Goal: Navigation & Orientation: Locate item on page

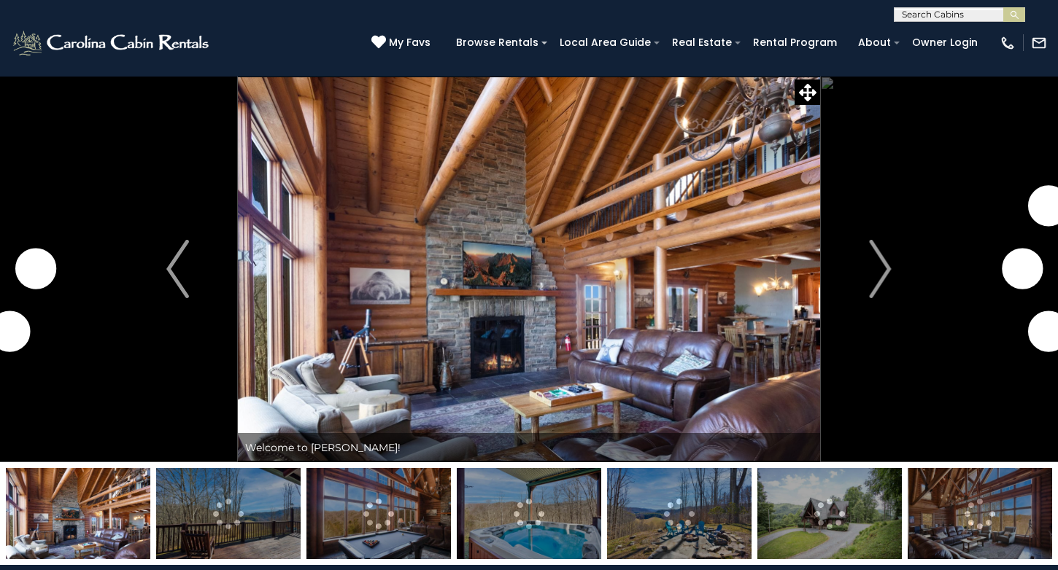
click at [887, 268] on img "Next" at bounding box center [880, 269] width 22 height 58
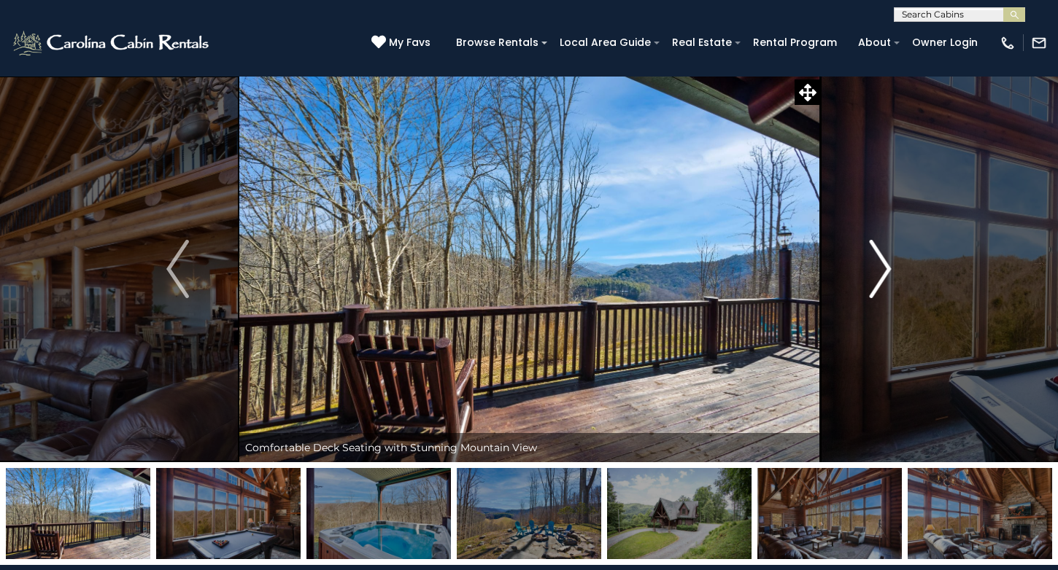
click at [885, 271] on img "Next" at bounding box center [880, 269] width 22 height 58
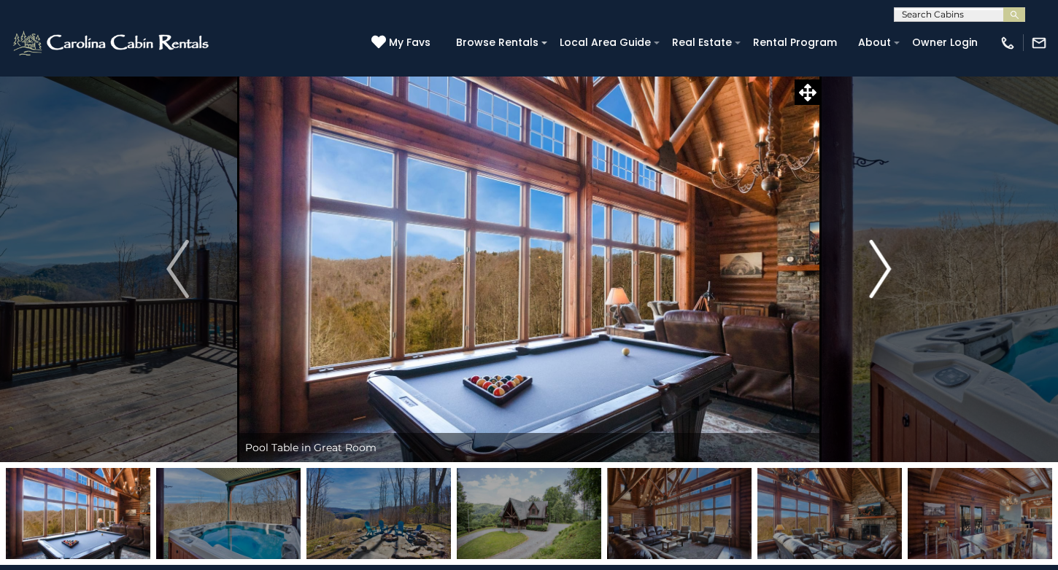
click at [885, 271] on img "Next" at bounding box center [880, 269] width 22 height 58
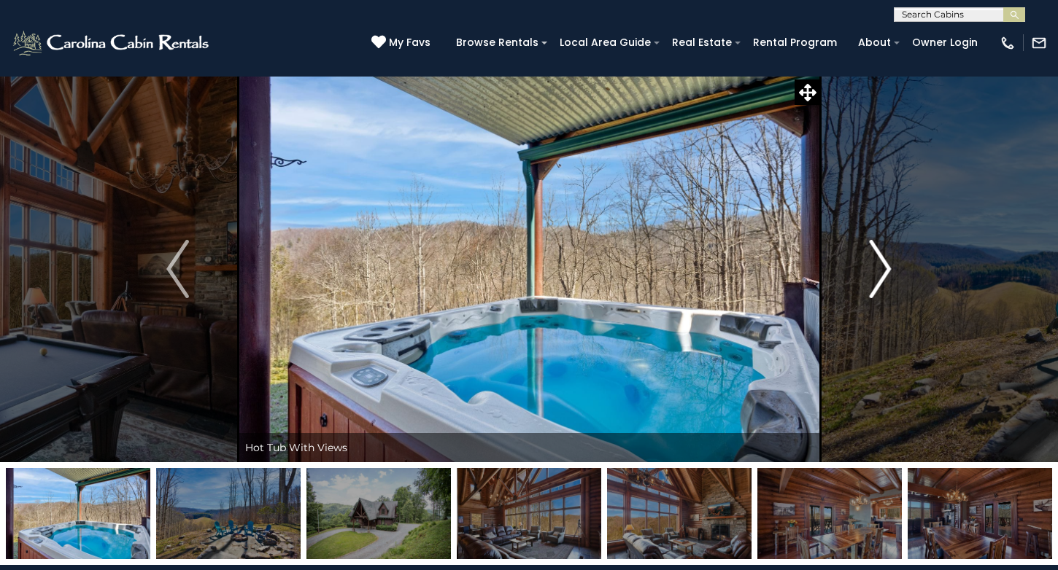
click at [885, 267] on img "Next" at bounding box center [880, 269] width 22 height 58
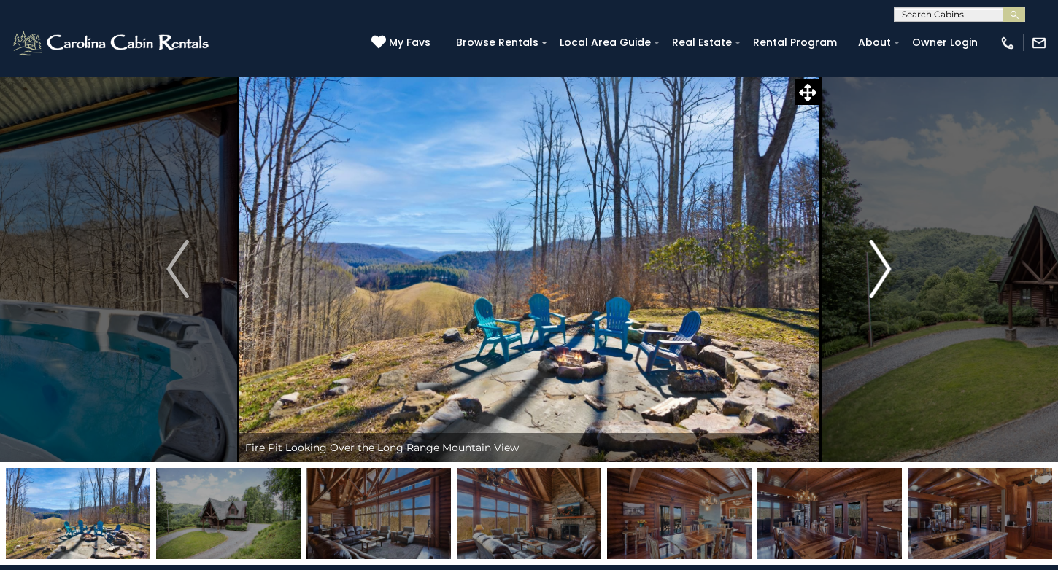
click at [885, 267] on img "Next" at bounding box center [880, 269] width 22 height 58
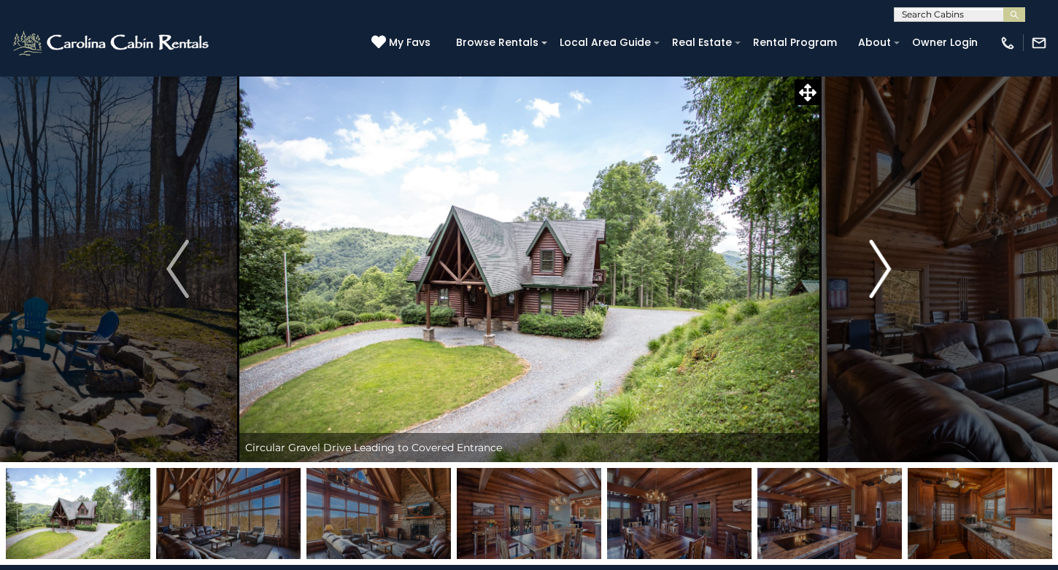
click at [885, 267] on img "Next" at bounding box center [880, 269] width 22 height 58
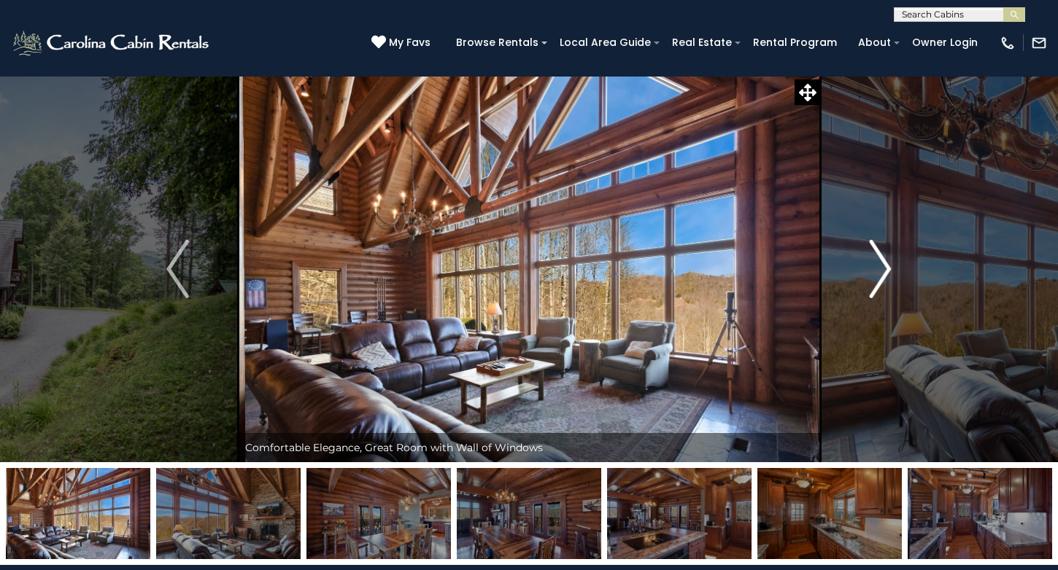
click at [885, 267] on img "Next" at bounding box center [880, 269] width 22 height 58
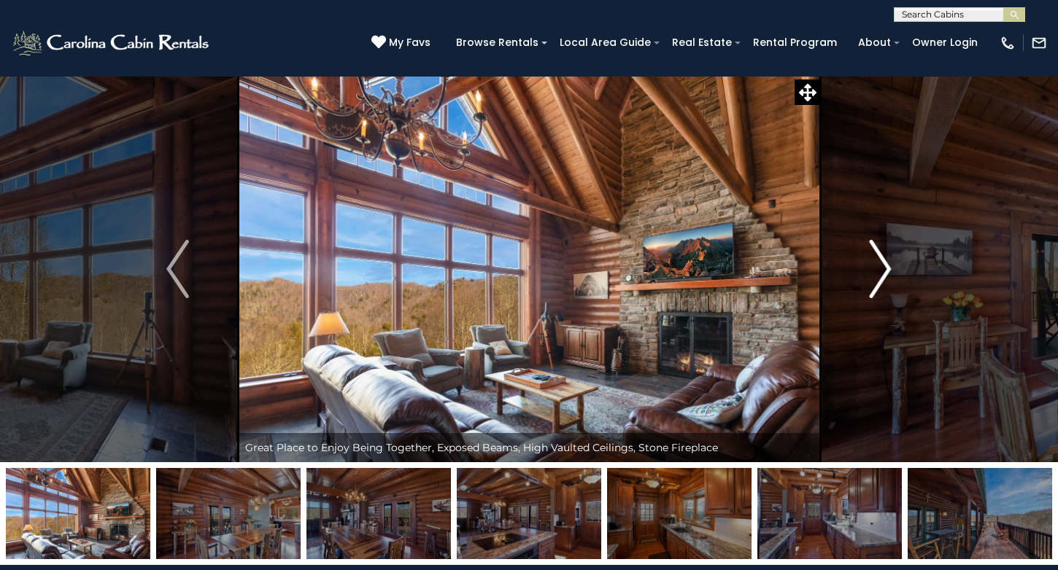
click at [885, 267] on img "Next" at bounding box center [880, 269] width 22 height 58
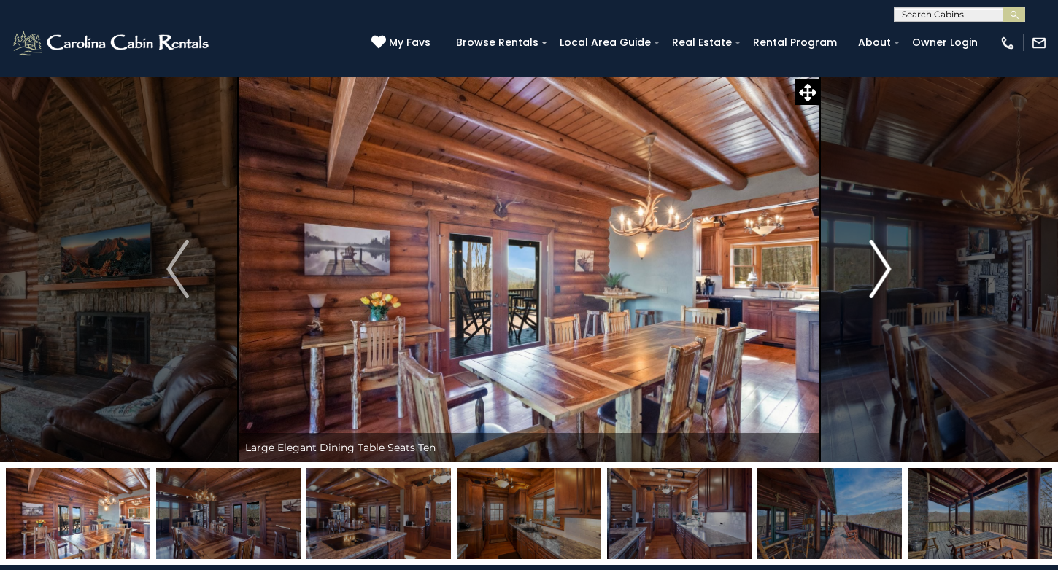
click at [885, 267] on img "Next" at bounding box center [880, 269] width 22 height 58
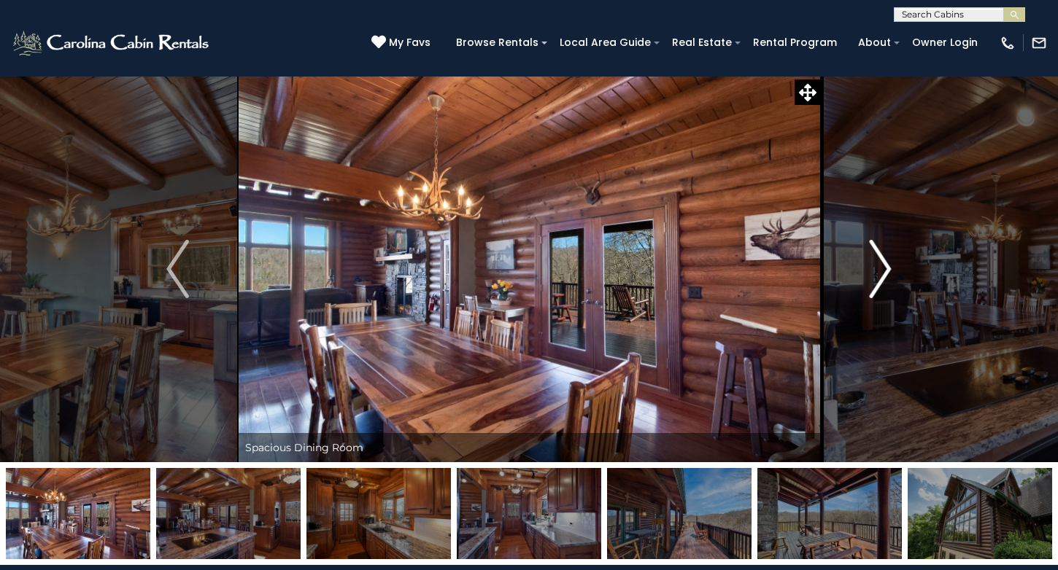
click at [885, 267] on img "Next" at bounding box center [880, 269] width 22 height 58
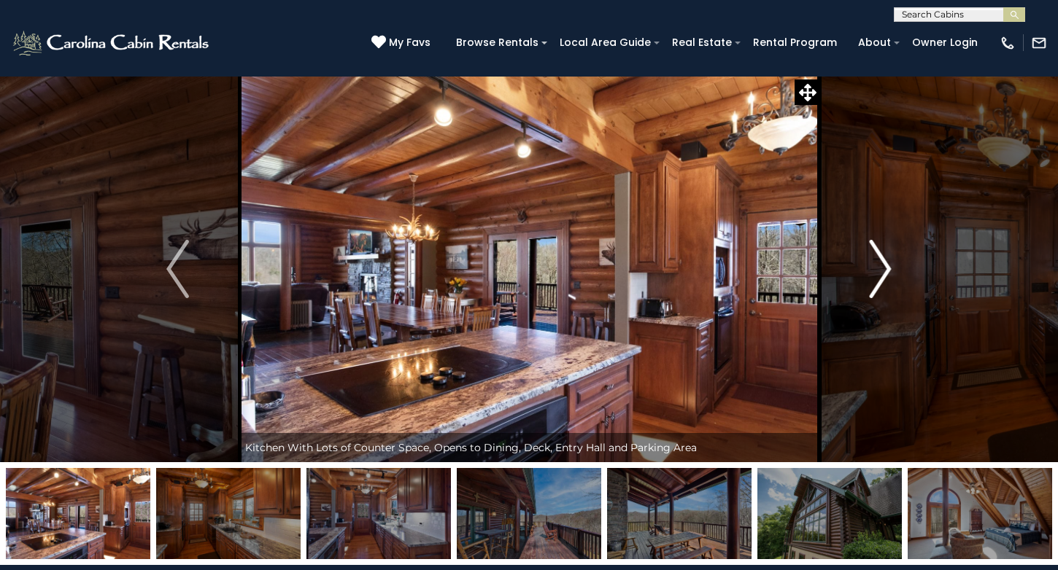
click at [885, 267] on img "Next" at bounding box center [880, 269] width 22 height 58
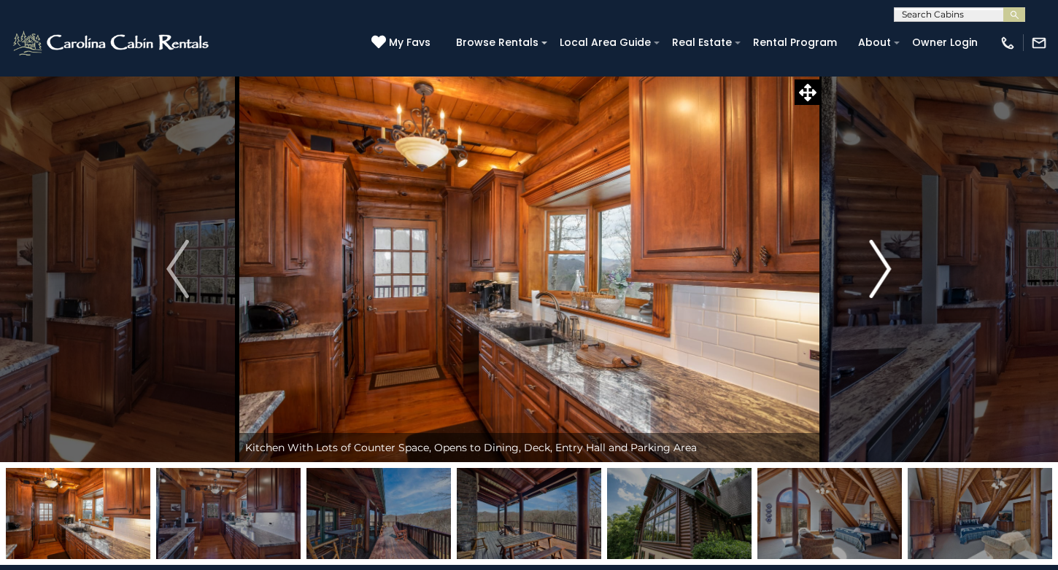
click at [885, 267] on img "Next" at bounding box center [880, 269] width 22 height 58
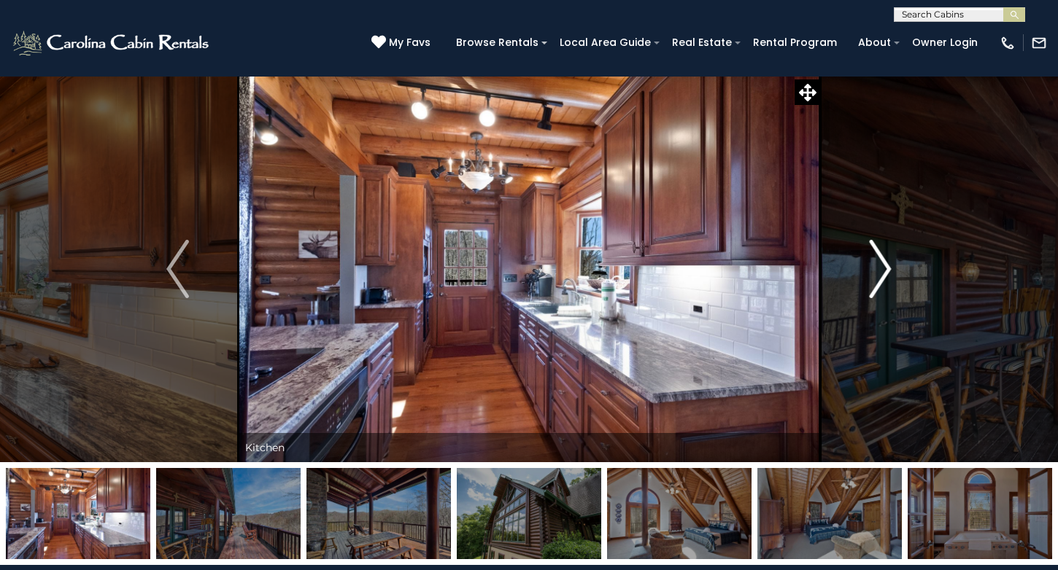
click at [885, 267] on img "Next" at bounding box center [880, 269] width 22 height 58
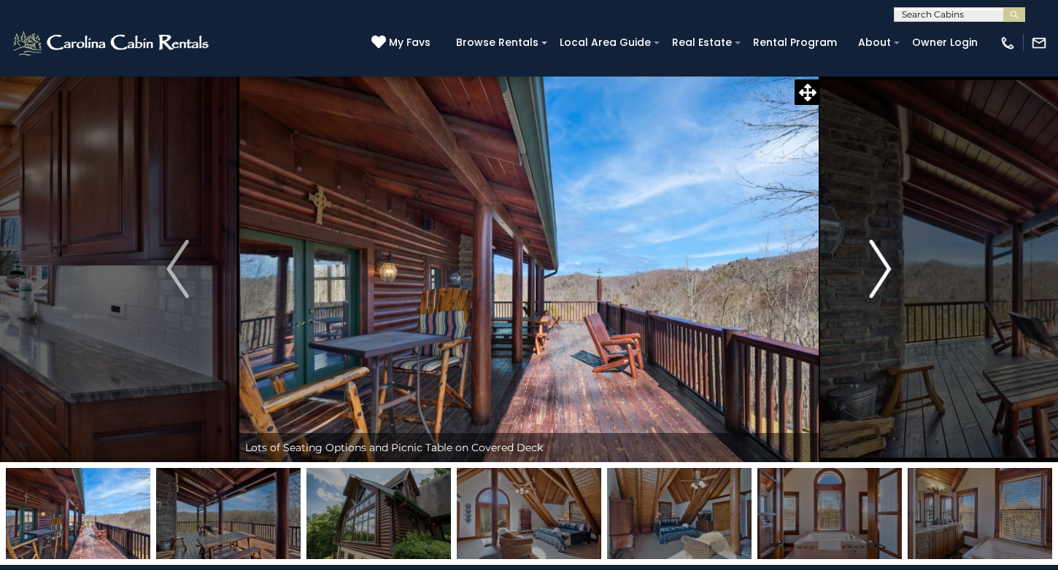
click at [885, 267] on img "Next" at bounding box center [880, 269] width 22 height 58
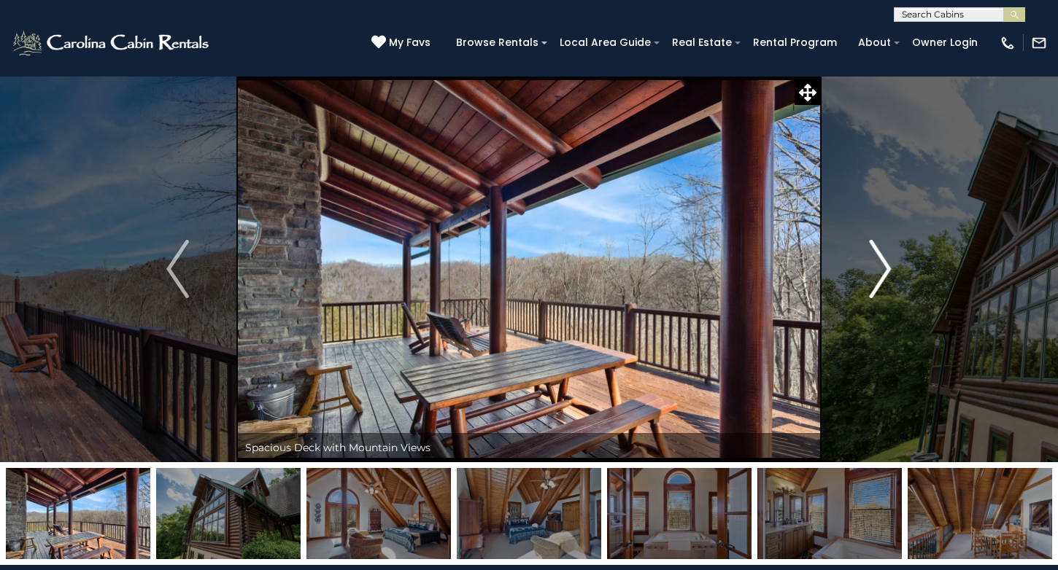
click at [885, 267] on img "Next" at bounding box center [880, 269] width 22 height 58
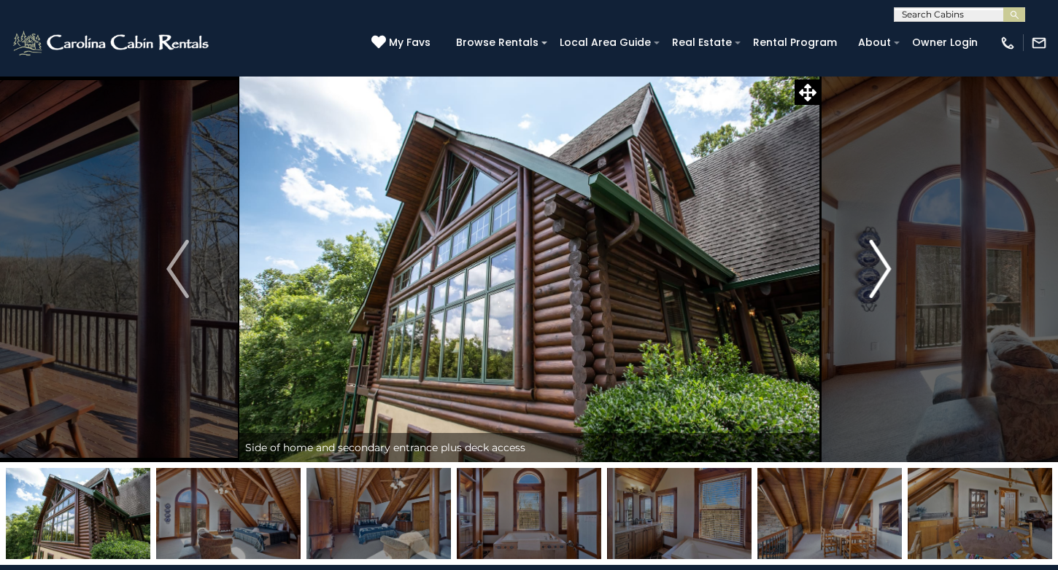
click at [885, 267] on img "Next" at bounding box center [880, 269] width 22 height 58
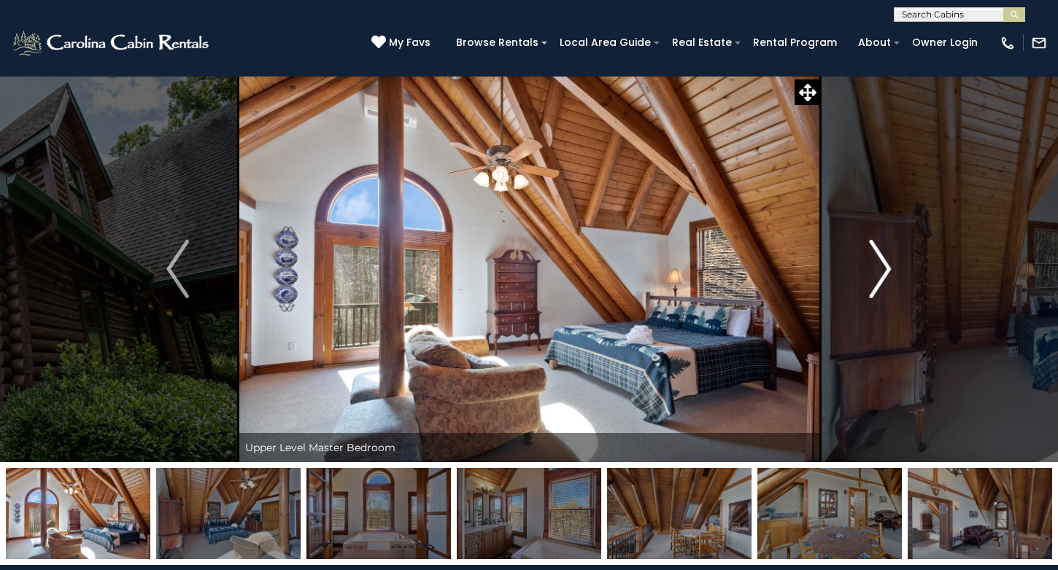
click at [888, 269] on img "Next" at bounding box center [880, 269] width 22 height 58
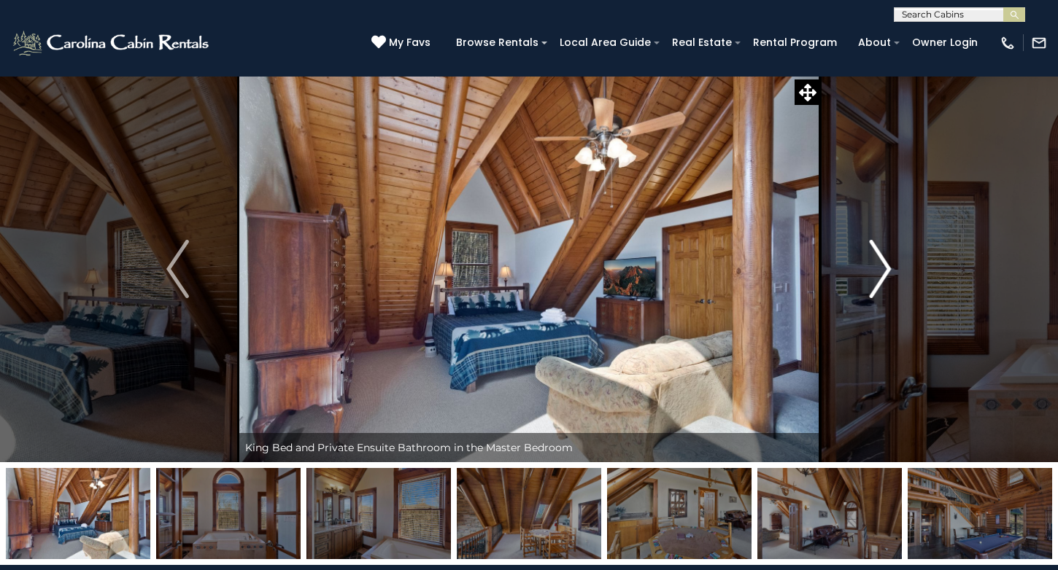
click at [888, 269] on img "Next" at bounding box center [880, 269] width 22 height 58
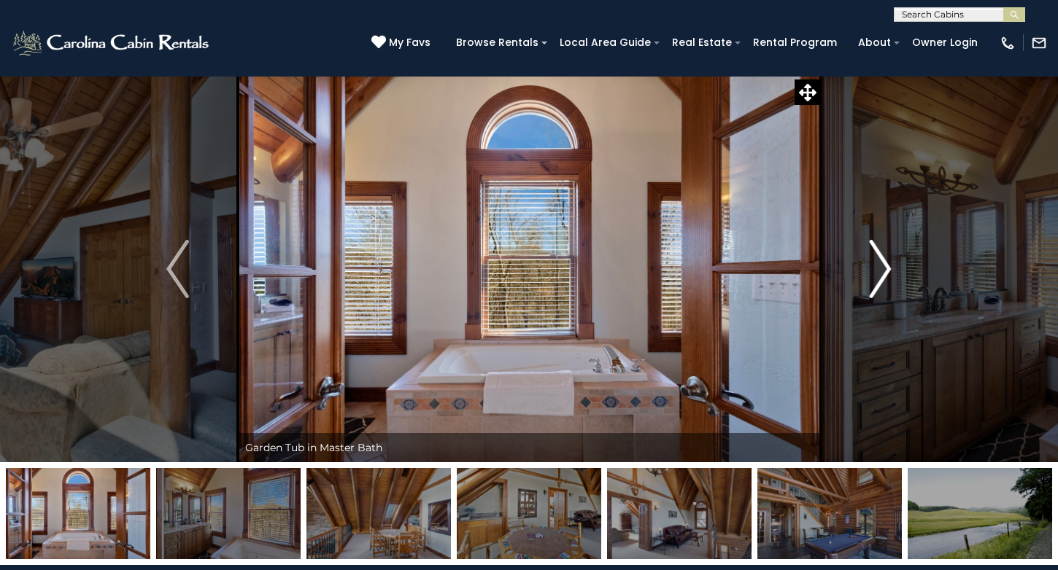
click at [888, 269] on img "Next" at bounding box center [880, 269] width 22 height 58
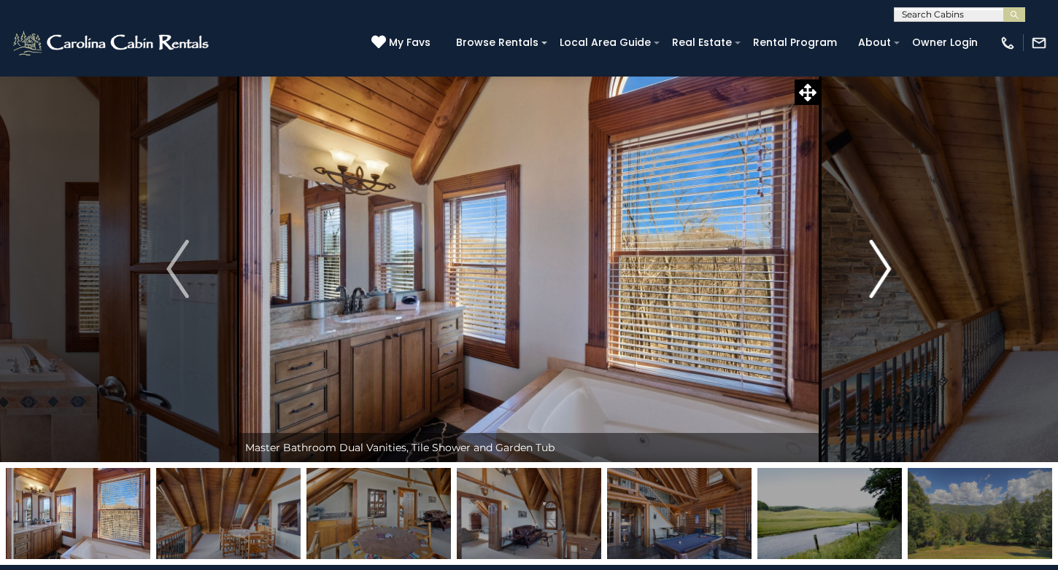
click at [888, 269] on img "Next" at bounding box center [880, 269] width 22 height 58
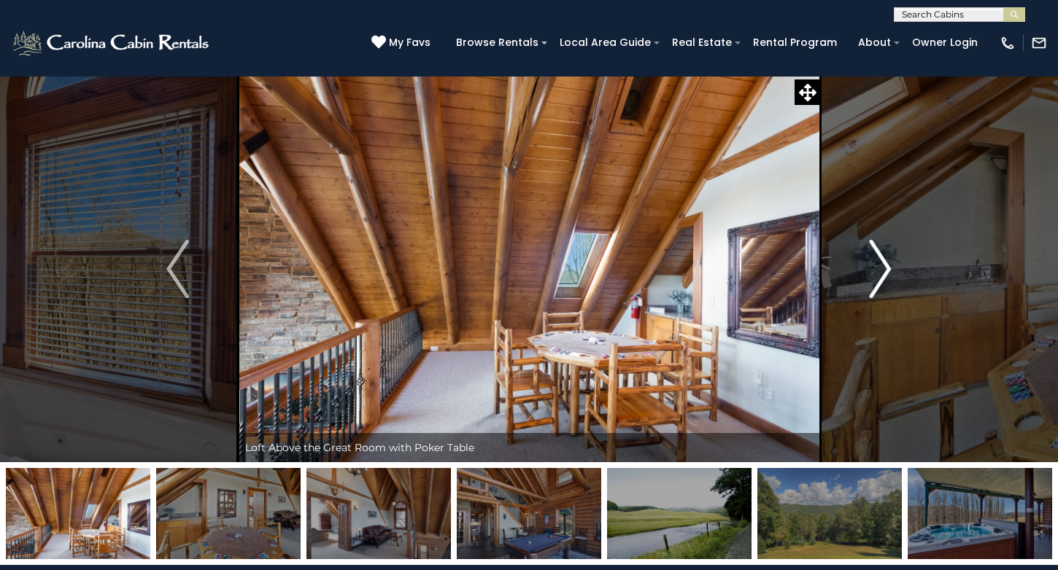
click at [888, 269] on img "Next" at bounding box center [880, 269] width 22 height 58
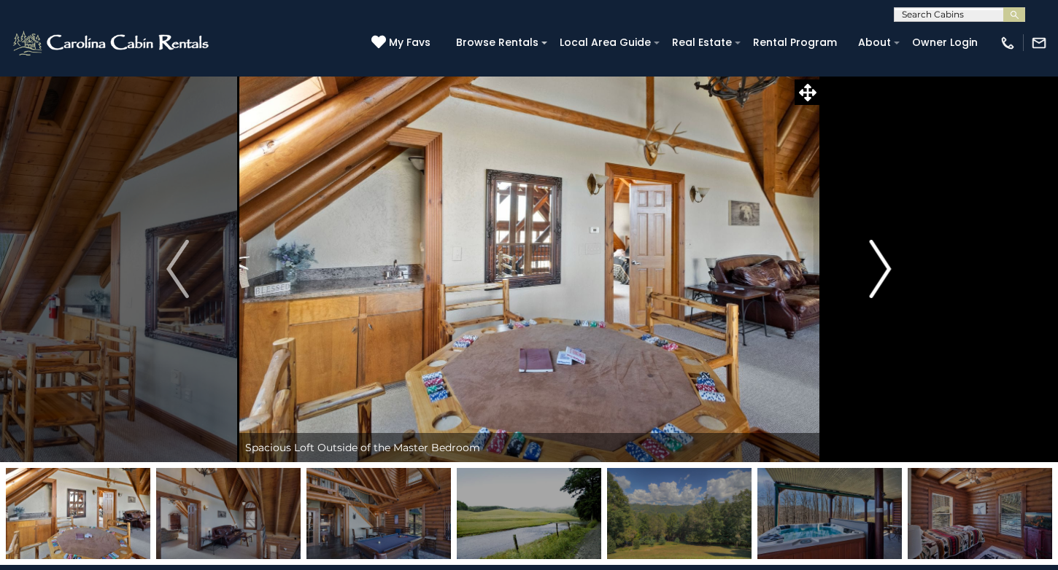
click at [888, 269] on img "Next" at bounding box center [880, 269] width 22 height 58
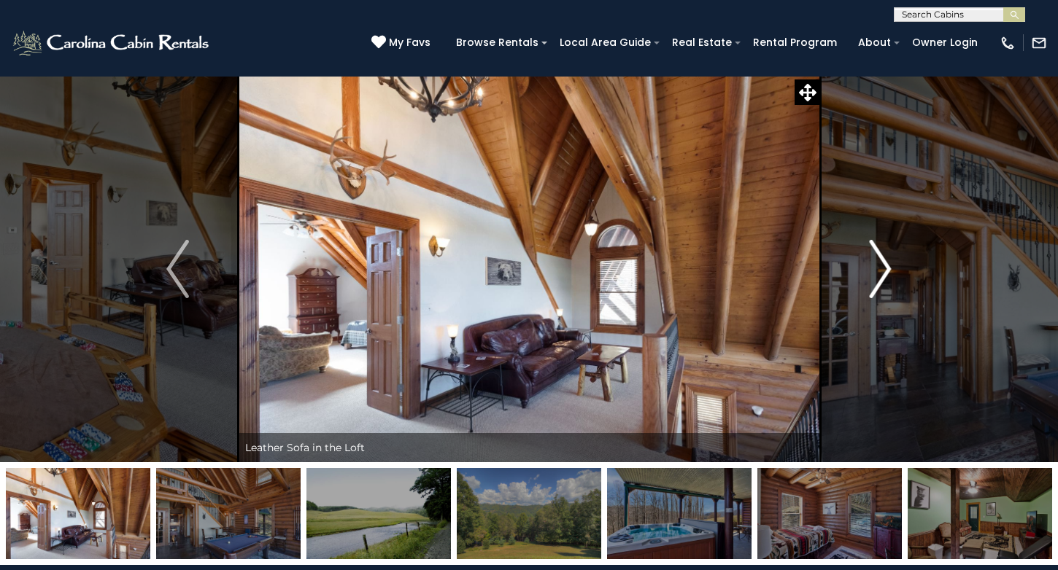
click at [888, 269] on img "Next" at bounding box center [880, 269] width 22 height 58
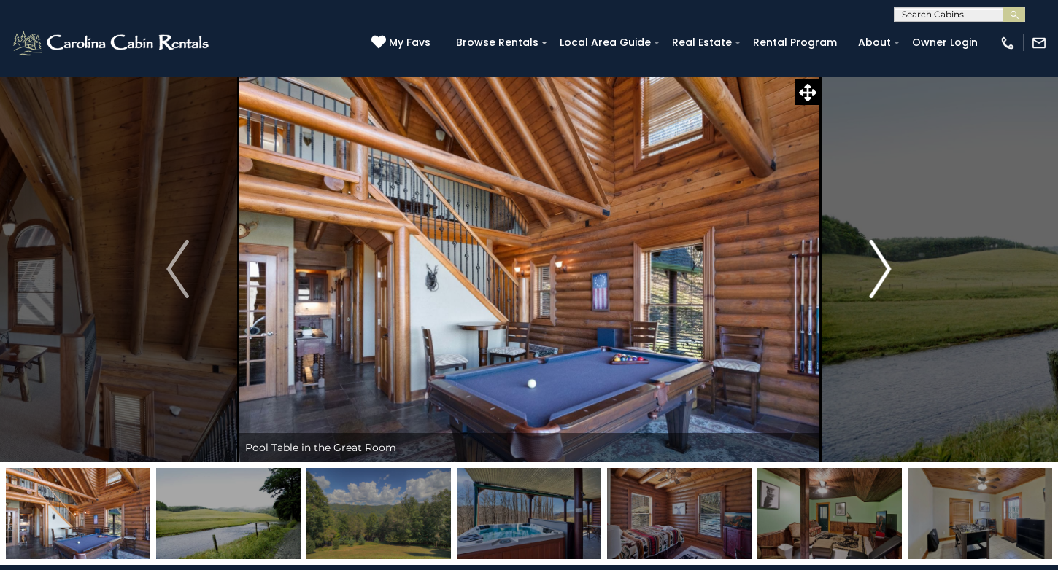
click at [888, 269] on img "Next" at bounding box center [880, 269] width 22 height 58
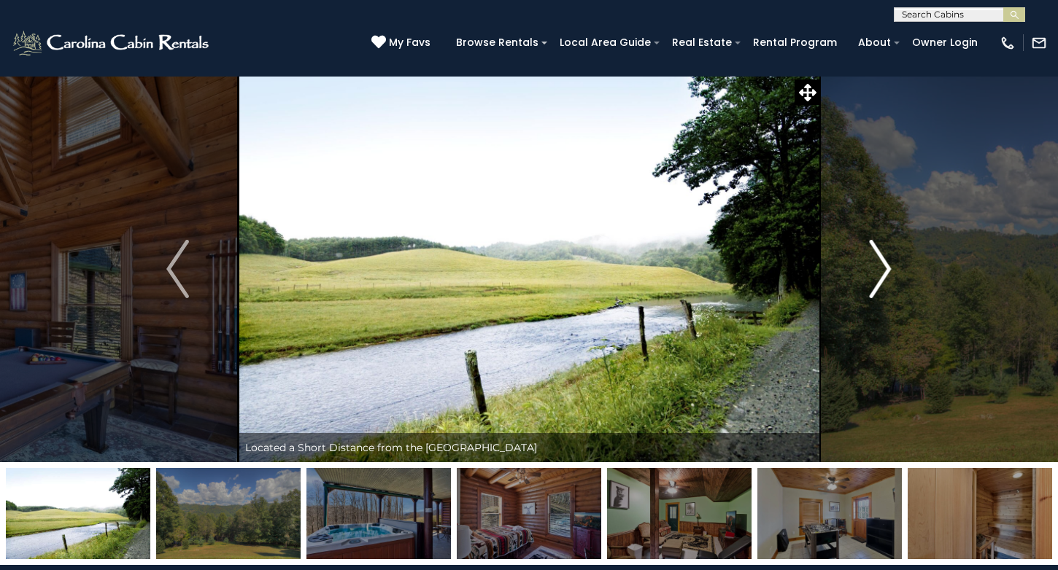
click at [888, 269] on img "Next" at bounding box center [880, 269] width 22 height 58
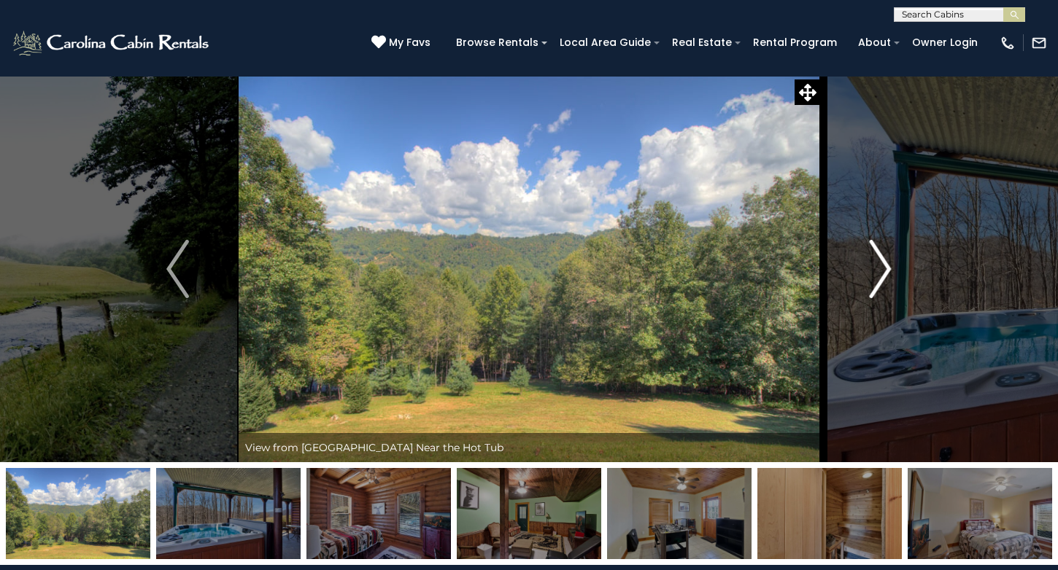
click at [888, 269] on img "Next" at bounding box center [880, 269] width 22 height 58
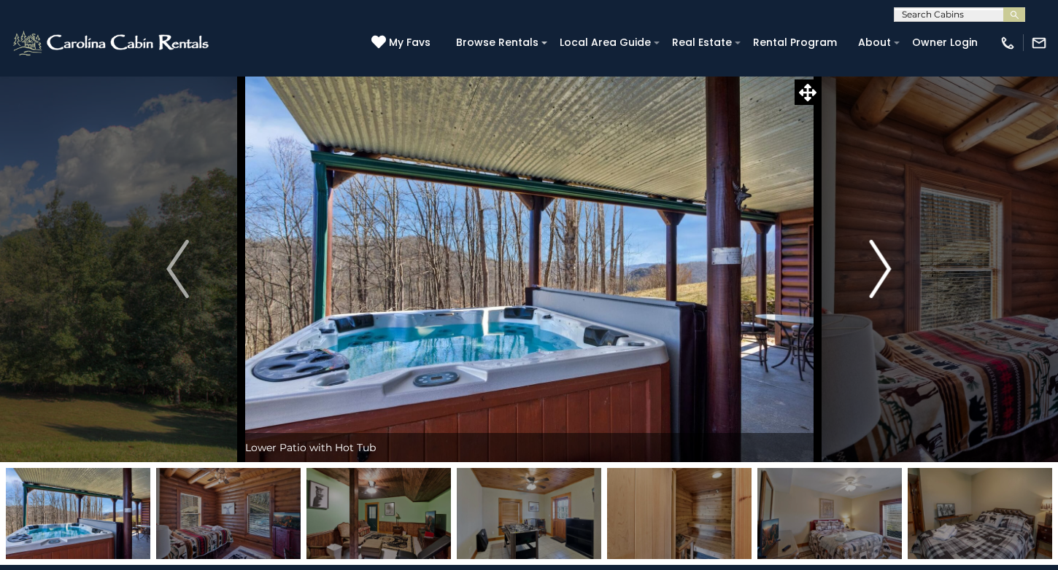
click at [888, 269] on img "Next" at bounding box center [880, 269] width 22 height 58
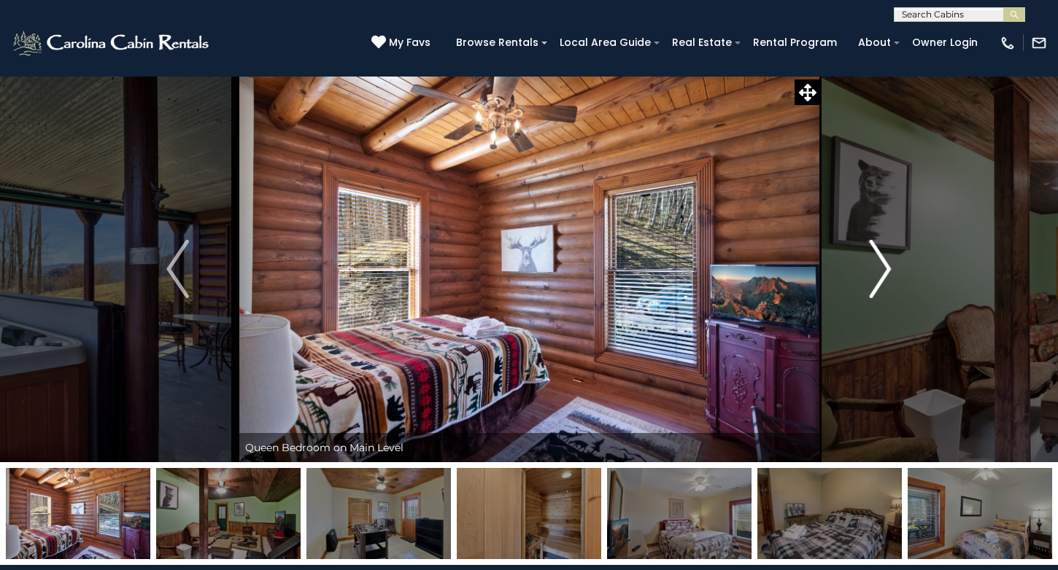
click at [888, 269] on img "Next" at bounding box center [880, 269] width 22 height 58
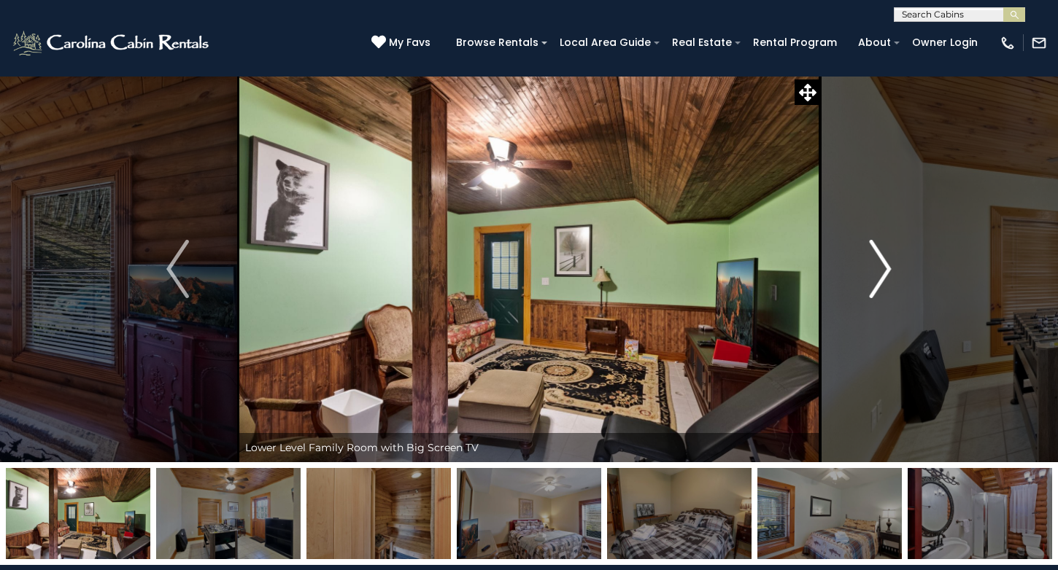
click at [888, 269] on img "Next" at bounding box center [880, 269] width 22 height 58
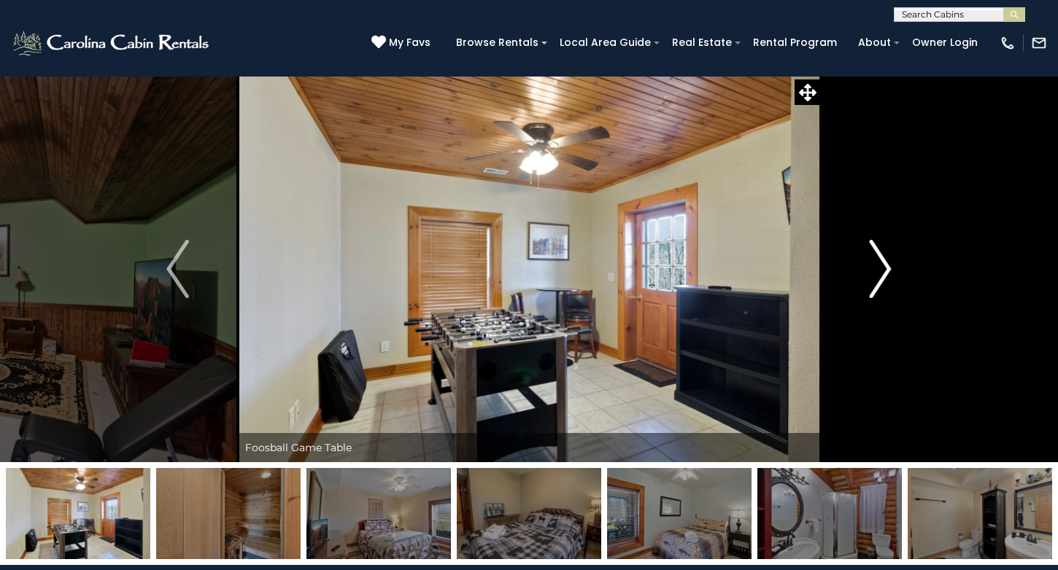
click at [888, 269] on img "Next" at bounding box center [880, 269] width 22 height 58
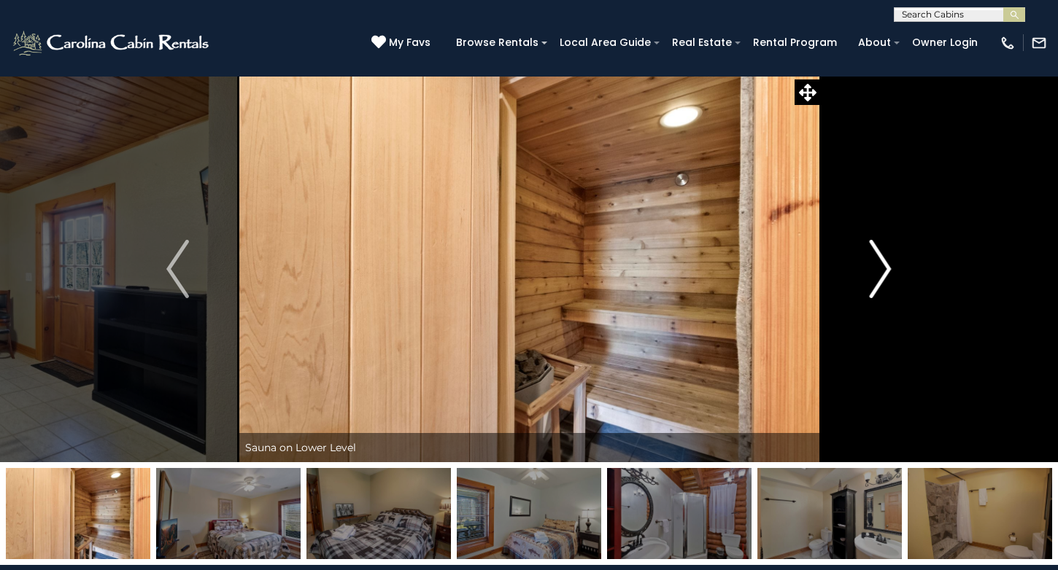
click at [888, 269] on img "Next" at bounding box center [880, 269] width 22 height 58
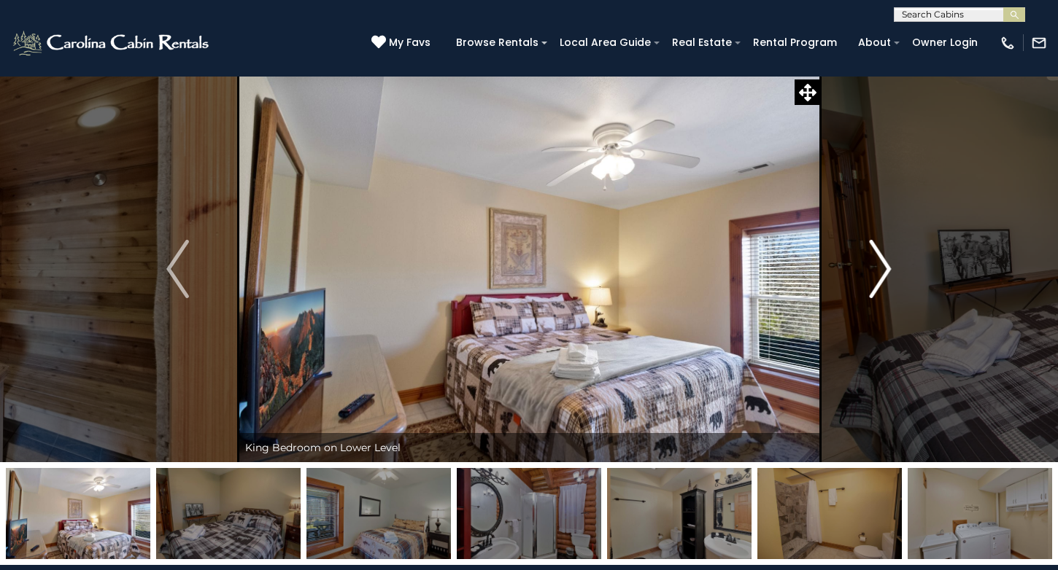
click at [888, 269] on img "Next" at bounding box center [880, 269] width 22 height 58
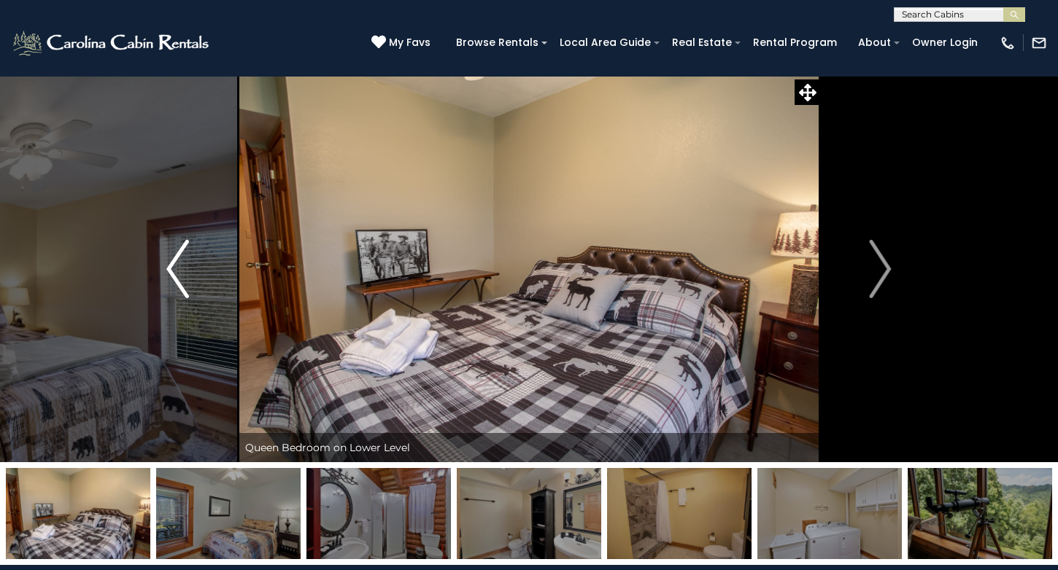
click at [176, 263] on img "Previous" at bounding box center [177, 269] width 22 height 58
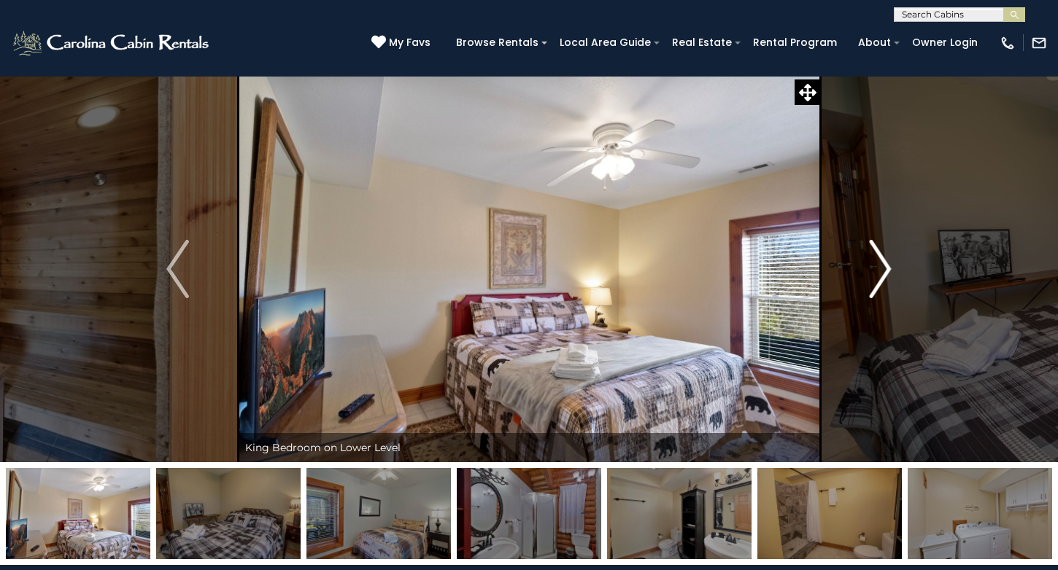
click at [885, 271] on img "Next" at bounding box center [880, 269] width 22 height 58
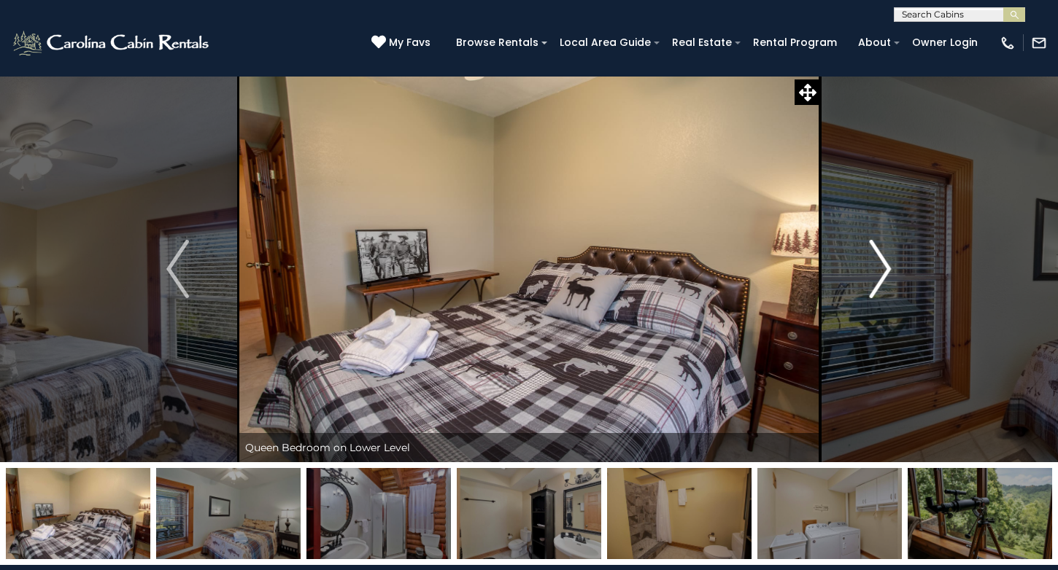
click at [882, 270] on img "Next" at bounding box center [880, 269] width 22 height 58
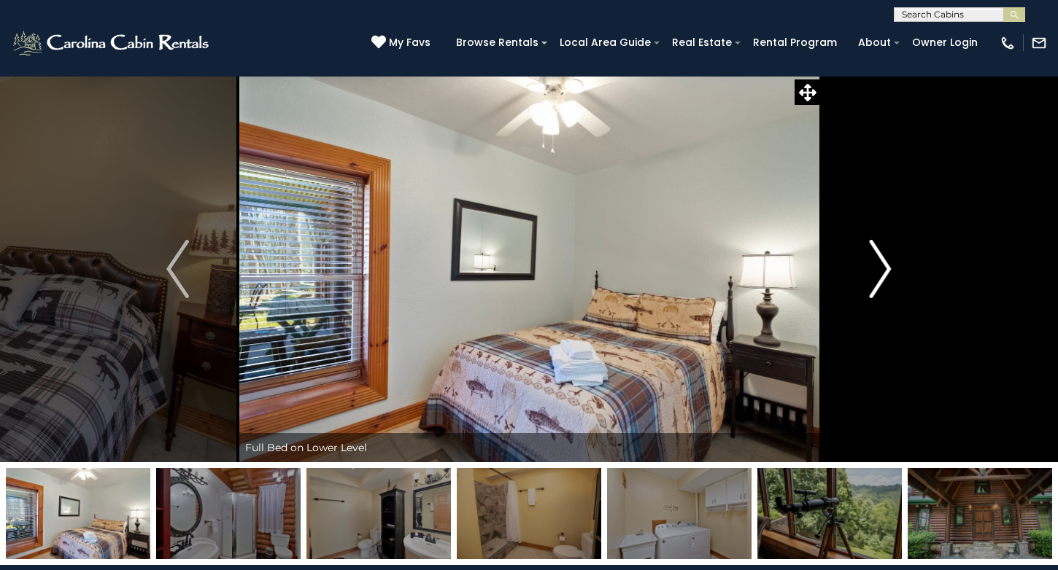
click at [882, 270] on img "Next" at bounding box center [880, 269] width 22 height 58
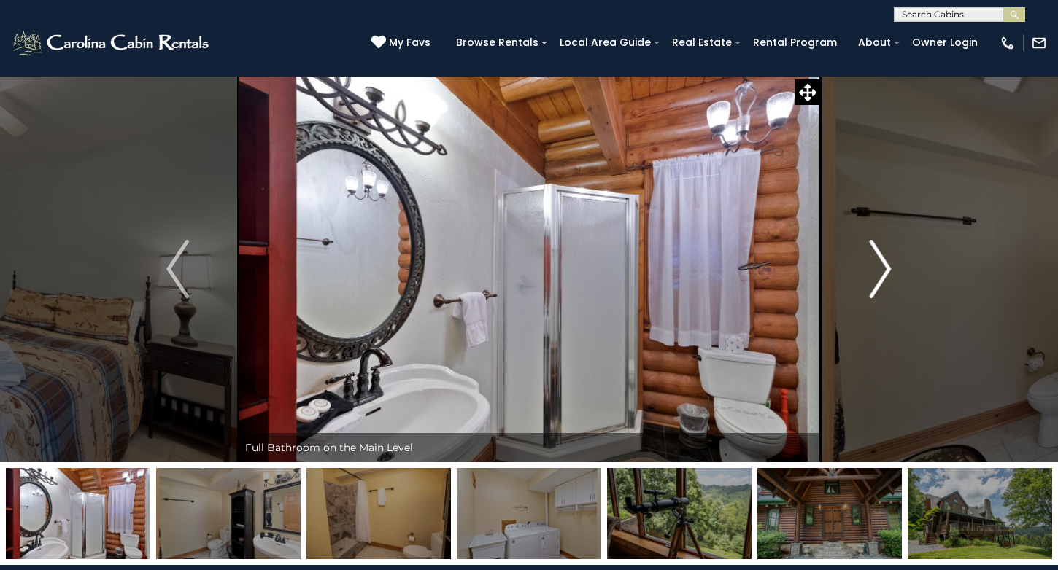
click at [882, 270] on img "Next" at bounding box center [880, 269] width 22 height 58
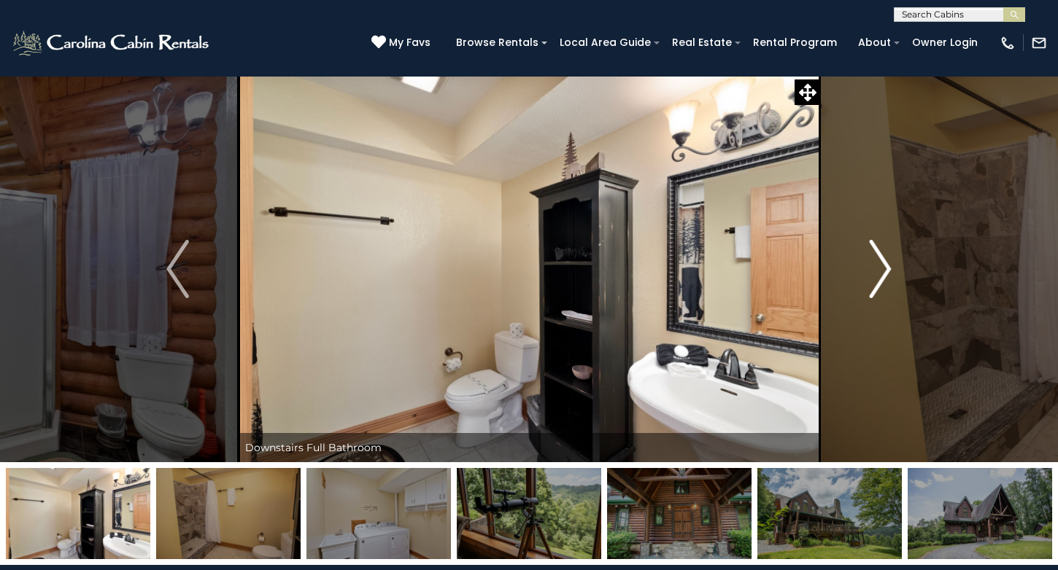
click at [882, 270] on img "Next" at bounding box center [880, 269] width 22 height 58
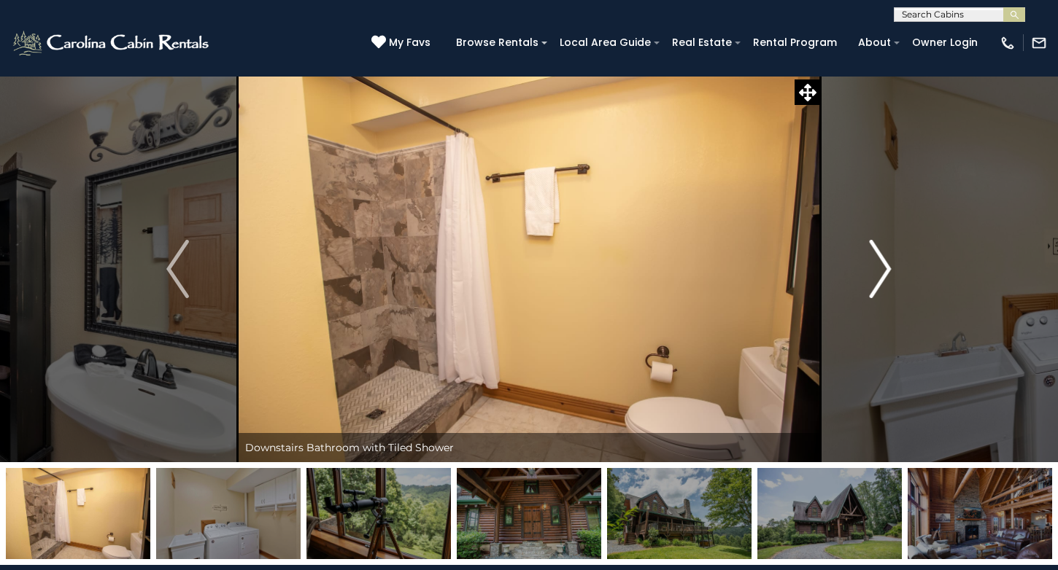
click at [882, 270] on img "Next" at bounding box center [880, 269] width 22 height 58
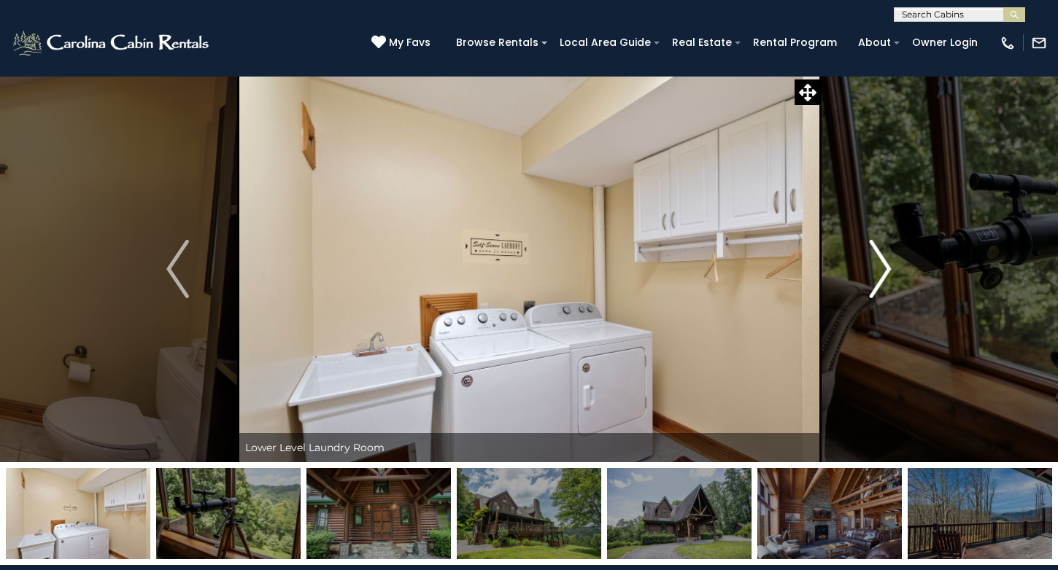
click at [888, 264] on img "Next" at bounding box center [880, 269] width 22 height 58
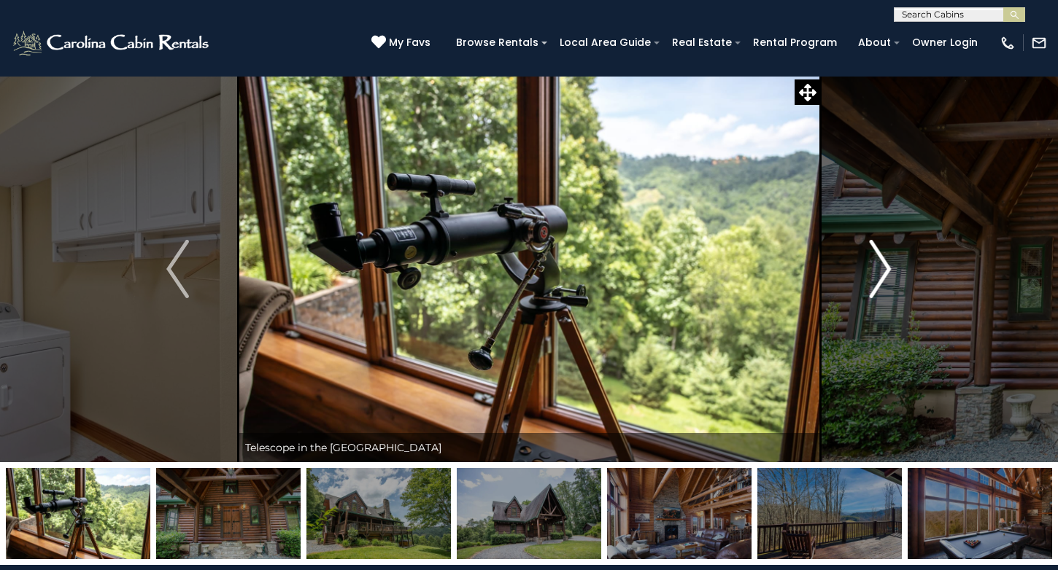
click at [888, 264] on img "Next" at bounding box center [880, 269] width 22 height 58
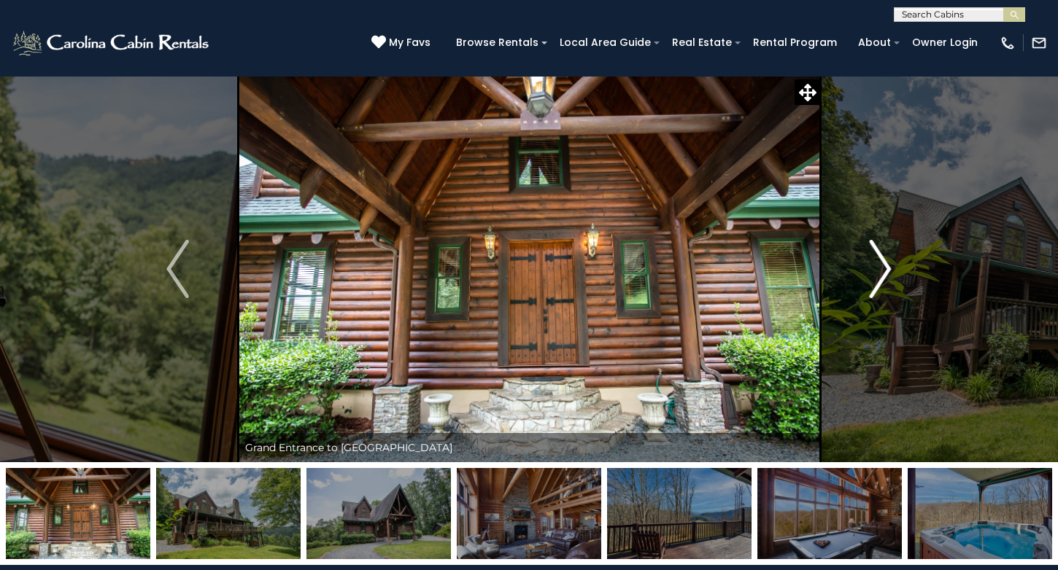
click at [887, 263] on img "Next" at bounding box center [880, 269] width 22 height 58
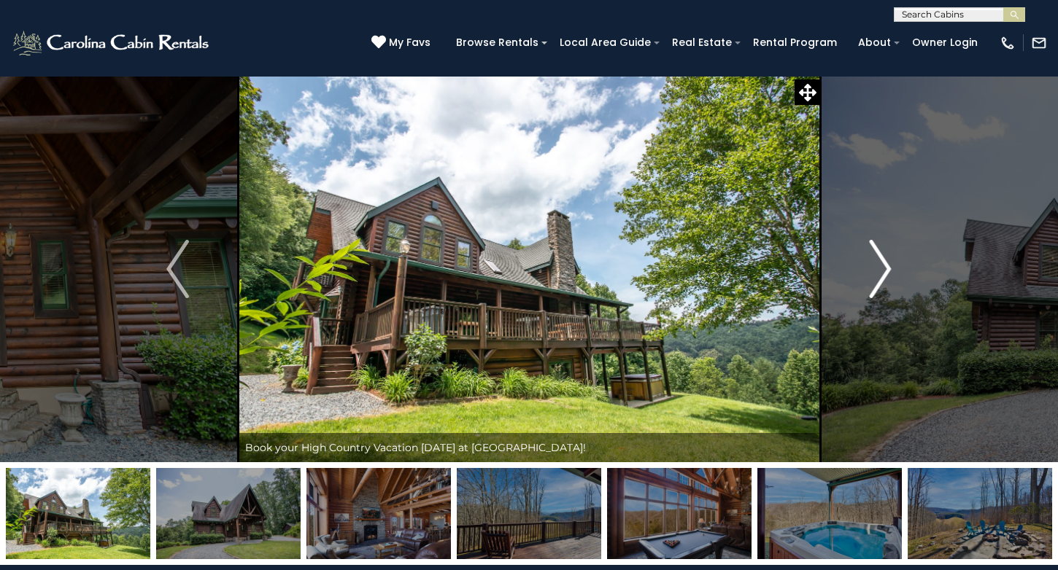
click at [887, 263] on img "Next" at bounding box center [880, 269] width 22 height 58
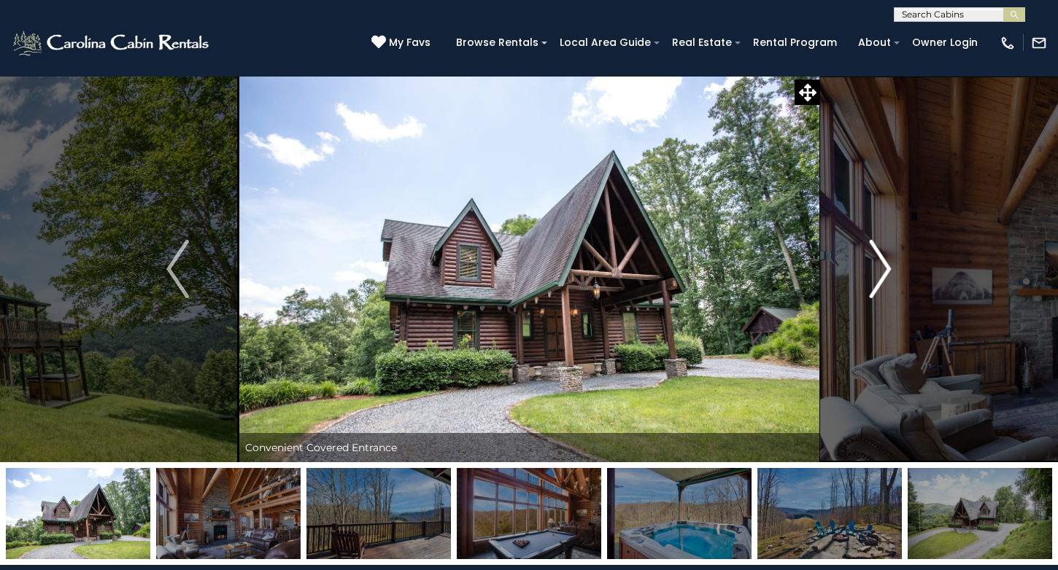
click at [887, 263] on img "Next" at bounding box center [880, 269] width 22 height 58
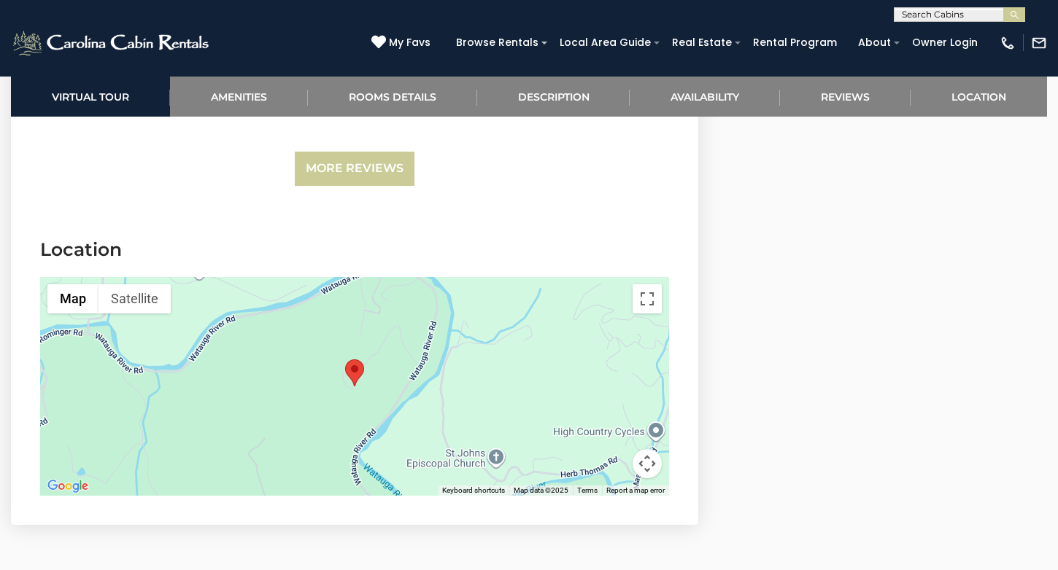
scroll to position [3652, 0]
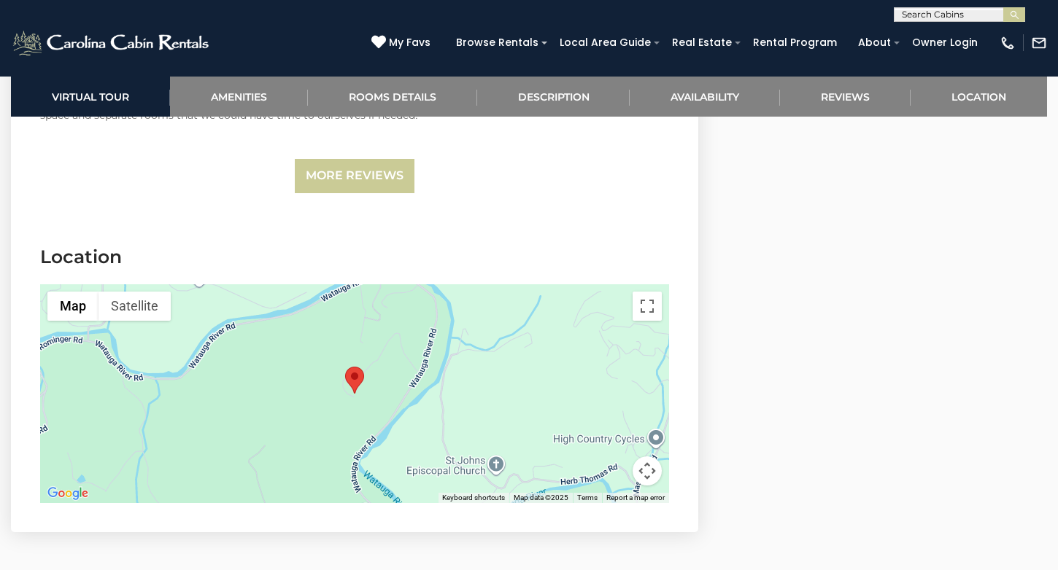
click at [345, 367] on area "Seaforth" at bounding box center [345, 367] width 0 height 0
click at [638, 307] on button "Toggle fullscreen view" at bounding box center [646, 306] width 29 height 29
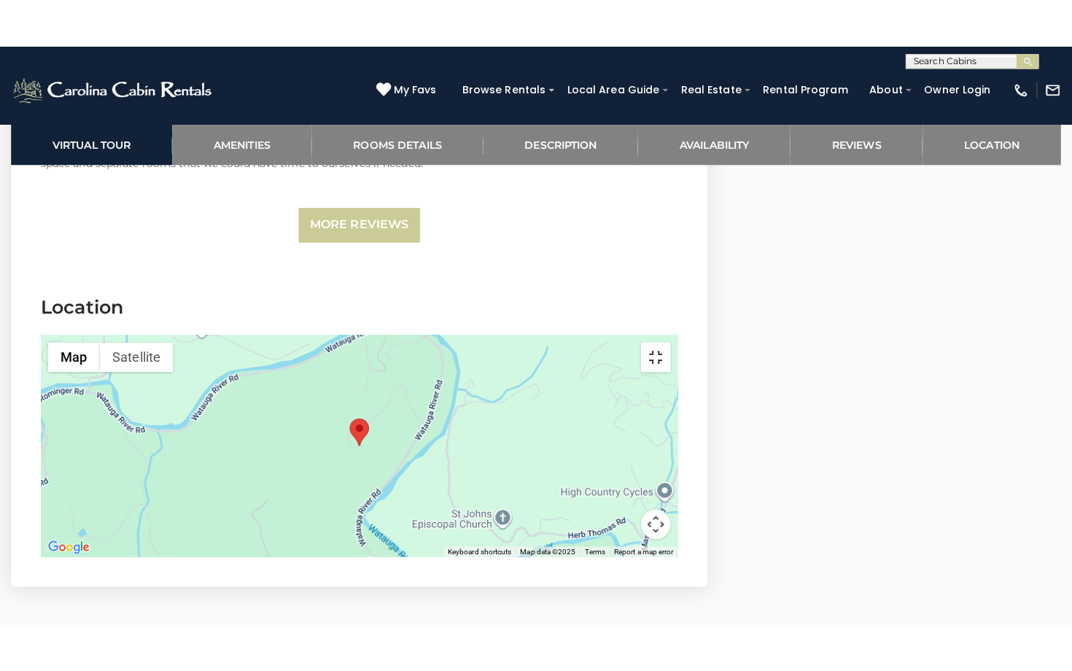
scroll to position [0, 0]
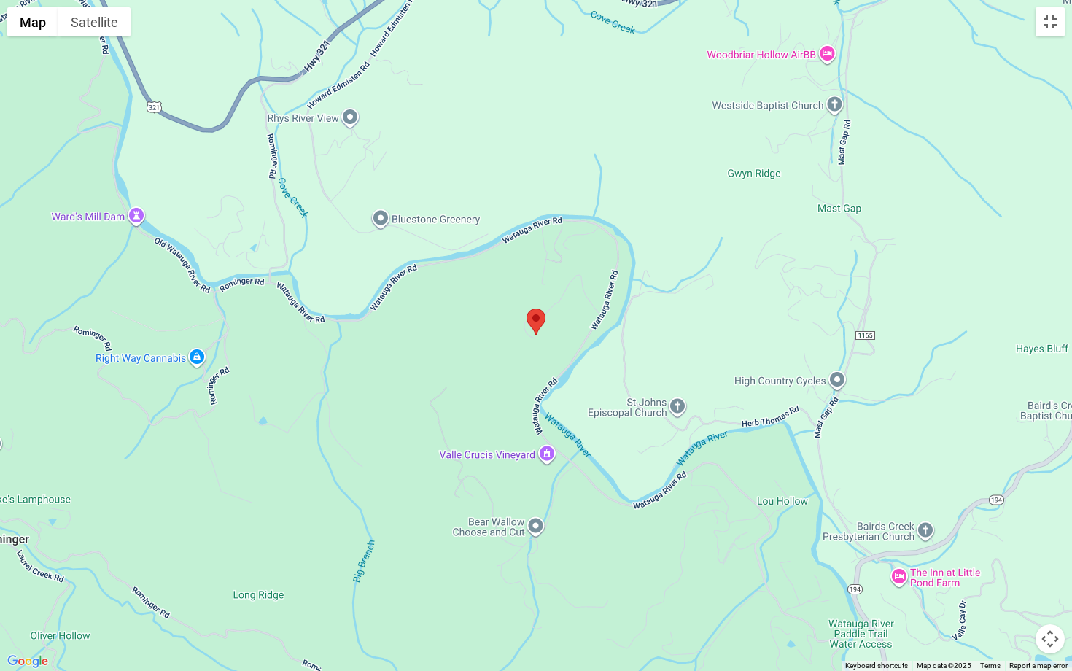
click at [527, 309] on area "Seaforth" at bounding box center [527, 309] width 0 height 0
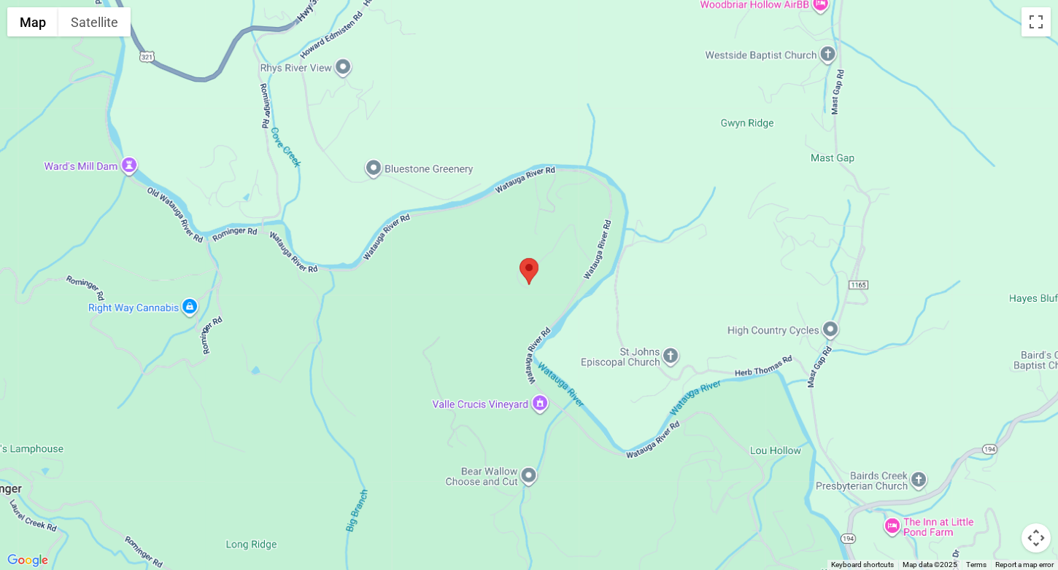
scroll to position [287, 0]
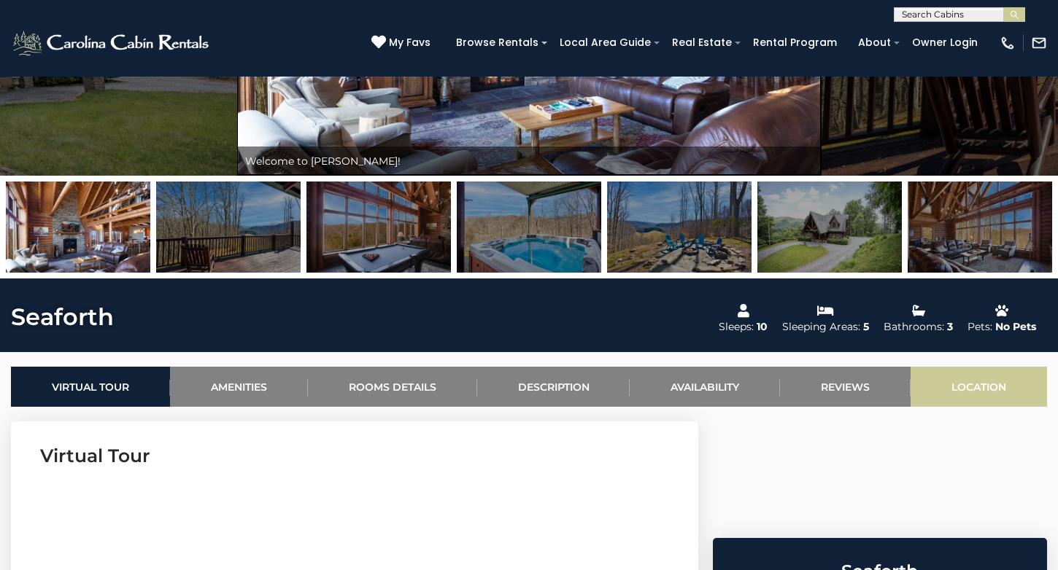
click at [982, 374] on link "Location" at bounding box center [978, 387] width 136 height 40
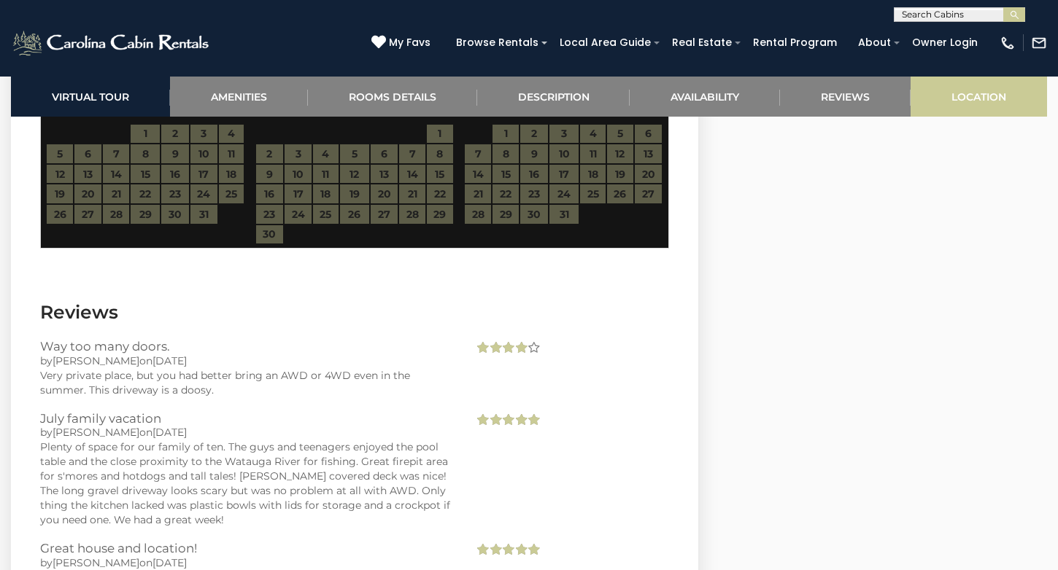
scroll to position [3762, 0]
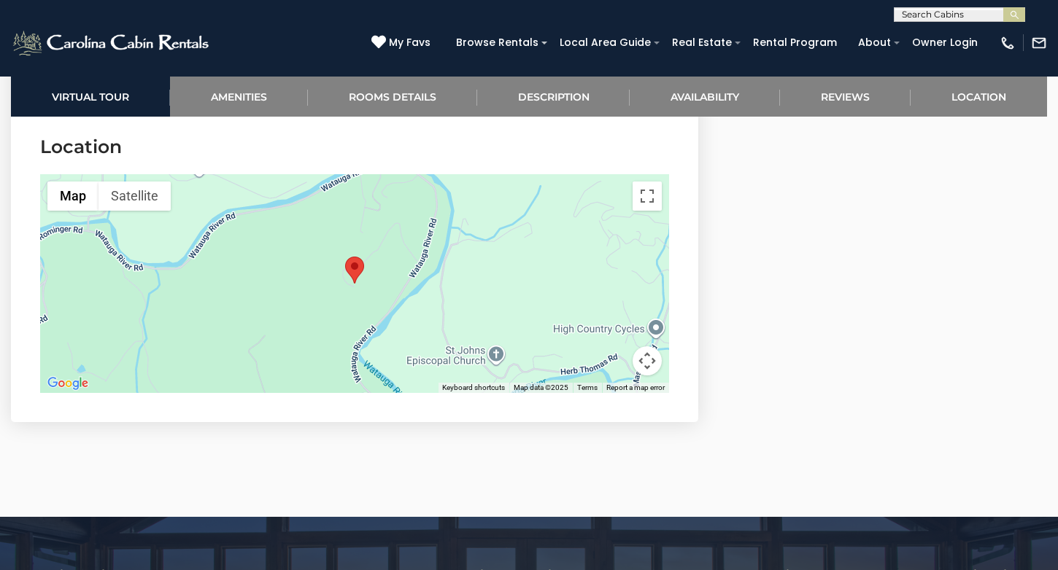
click at [648, 357] on button "Map camera controls" at bounding box center [646, 360] width 29 height 29
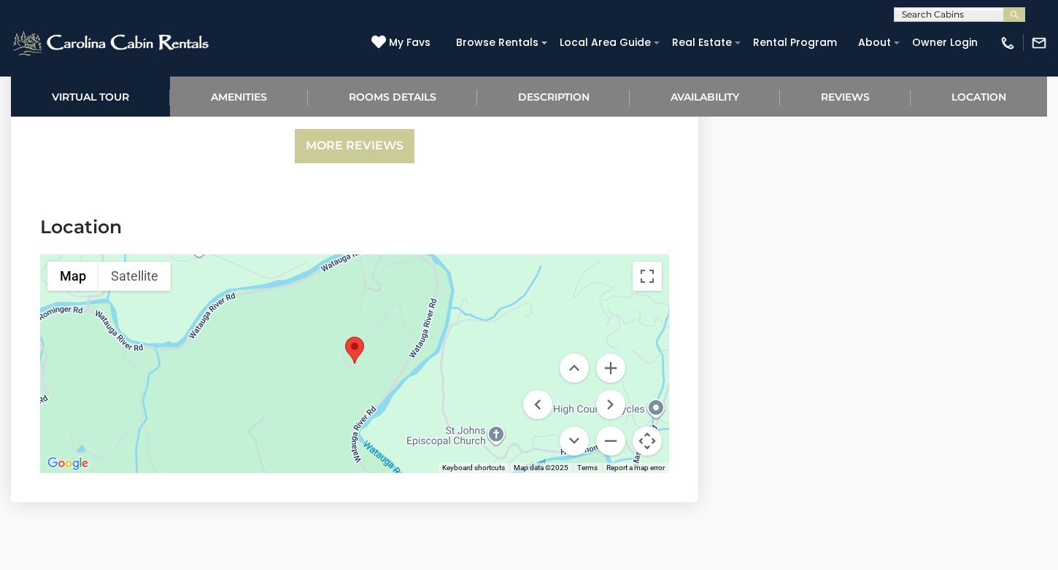
scroll to position [3681, 0]
